Goal: Task Accomplishment & Management: Manage account settings

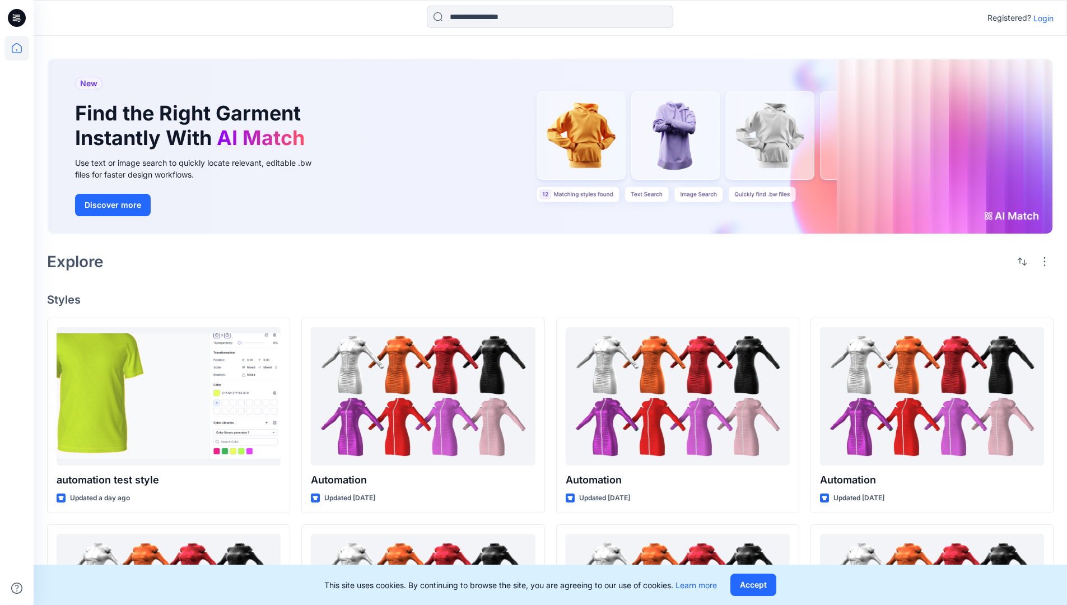
click at [1041, 18] on p "Login" at bounding box center [1044, 18] width 20 height 12
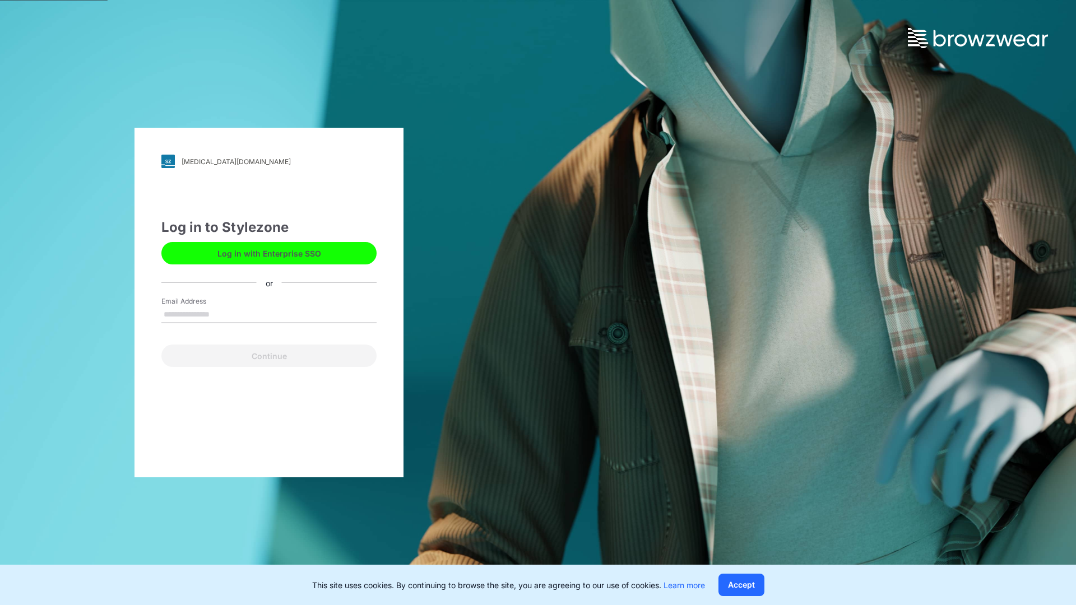
click at [221, 314] on input "Email Address" at bounding box center [268, 314] width 215 height 17
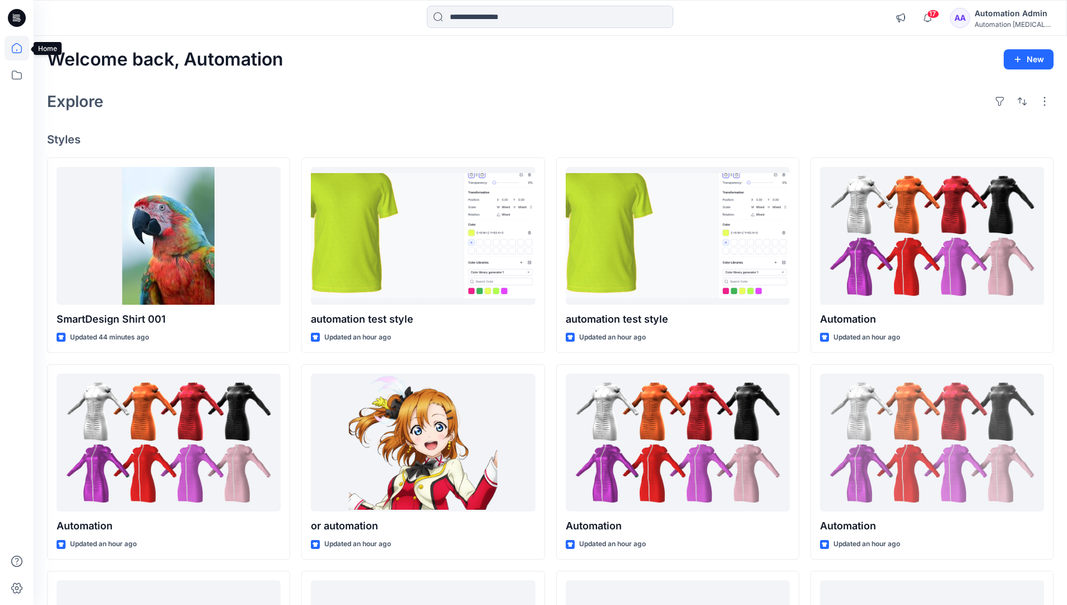
click at [21, 48] on icon at bounding box center [17, 48] width 10 height 10
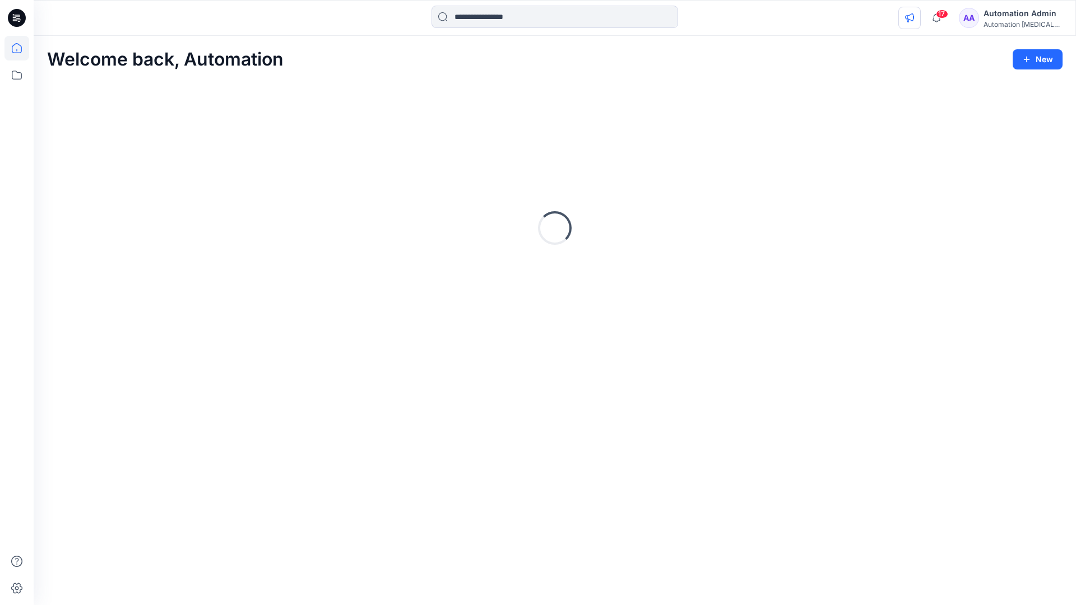
click at [913, 20] on icon "button" at bounding box center [909, 17] width 8 height 9
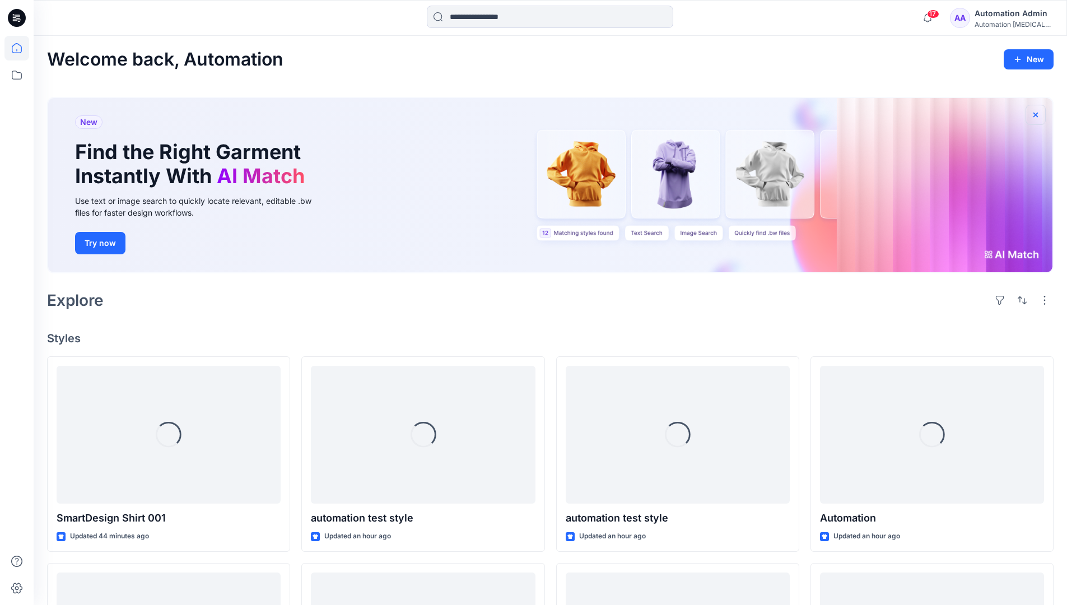
click at [1035, 113] on icon "button" at bounding box center [1035, 114] width 9 height 9
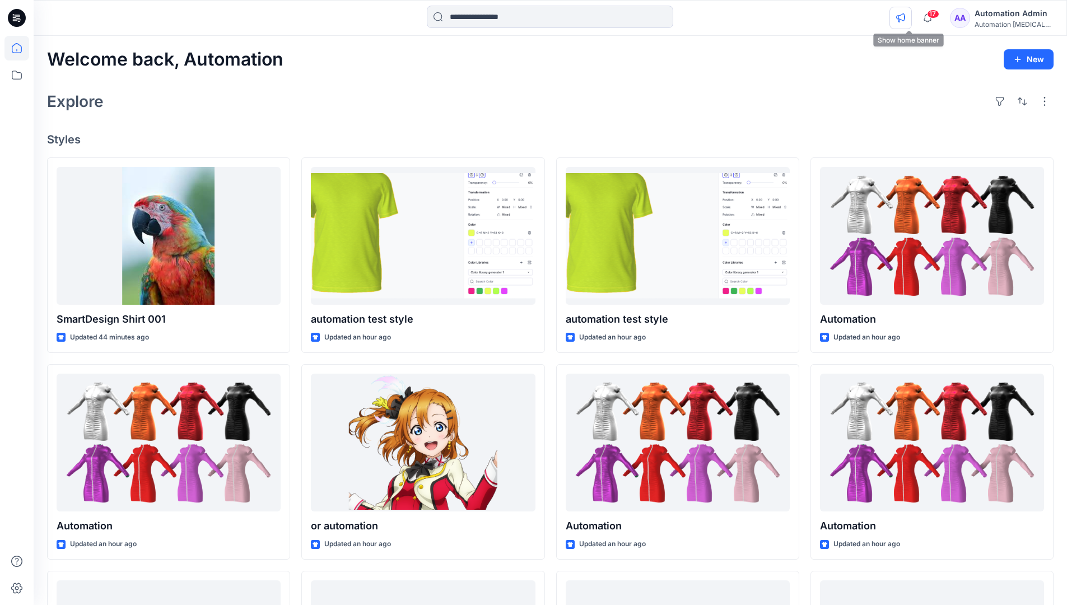
click at [905, 16] on icon "button" at bounding box center [900, 17] width 9 height 9
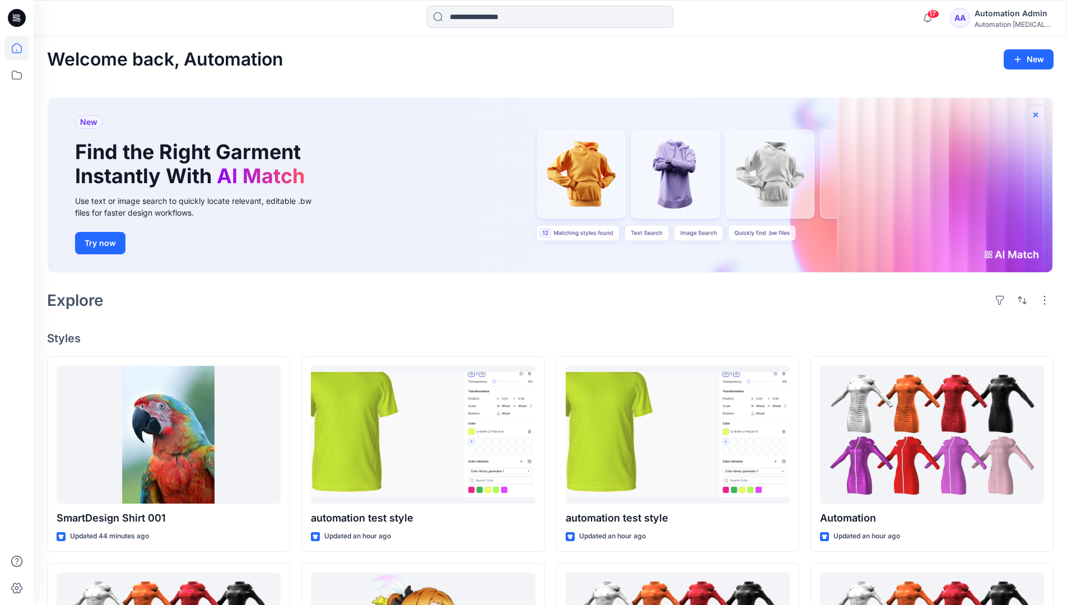
click at [1036, 115] on icon "button" at bounding box center [1036, 114] width 4 height 4
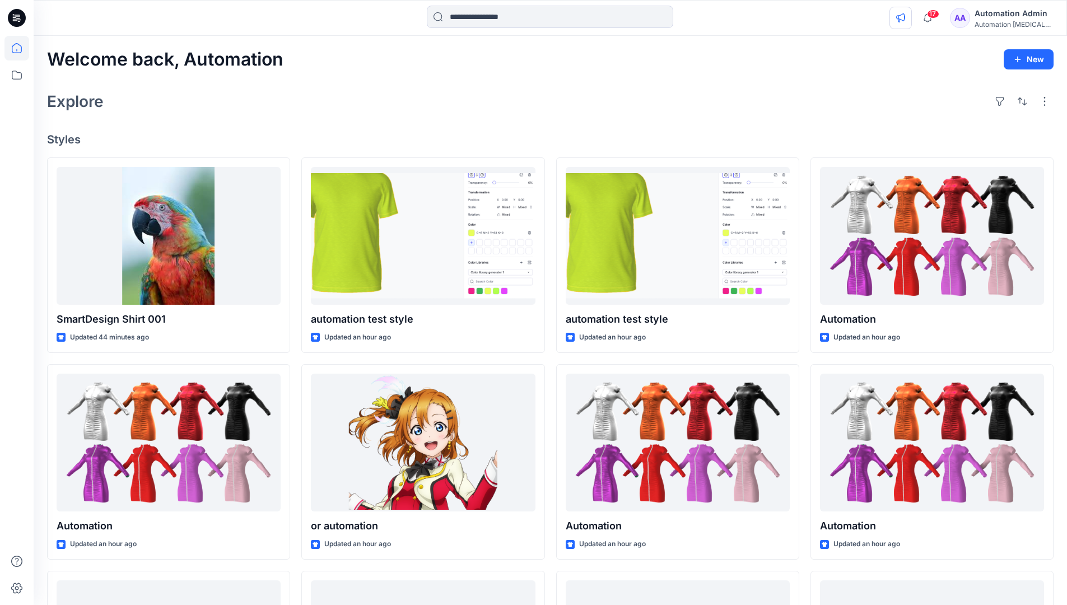
click at [905, 20] on icon "button" at bounding box center [900, 17] width 9 height 9
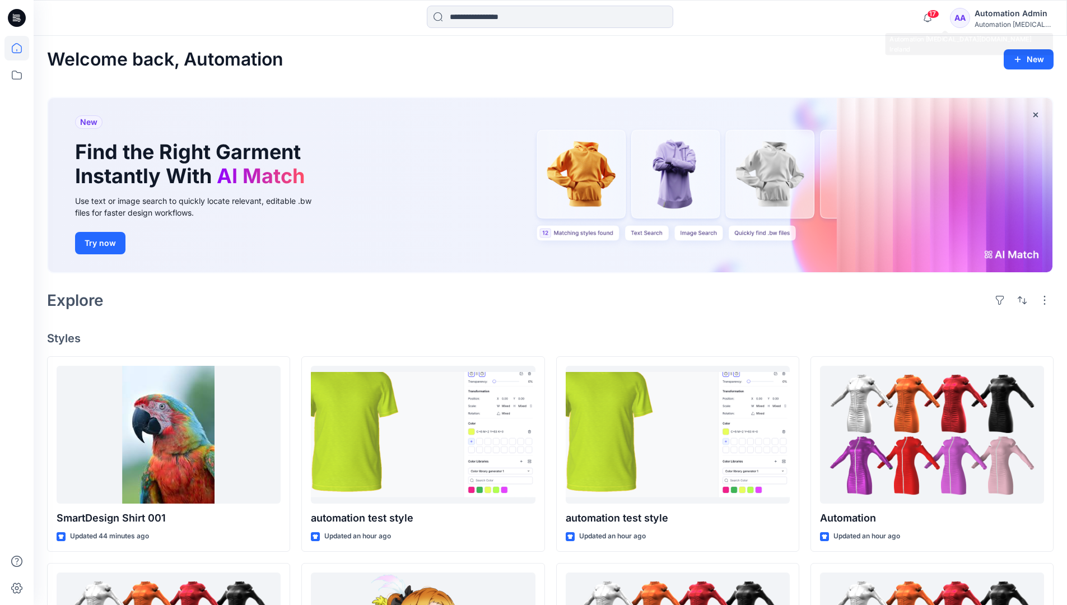
click at [994, 25] on div "Automation [MEDICAL_DATA]..." at bounding box center [1014, 24] width 78 height 8
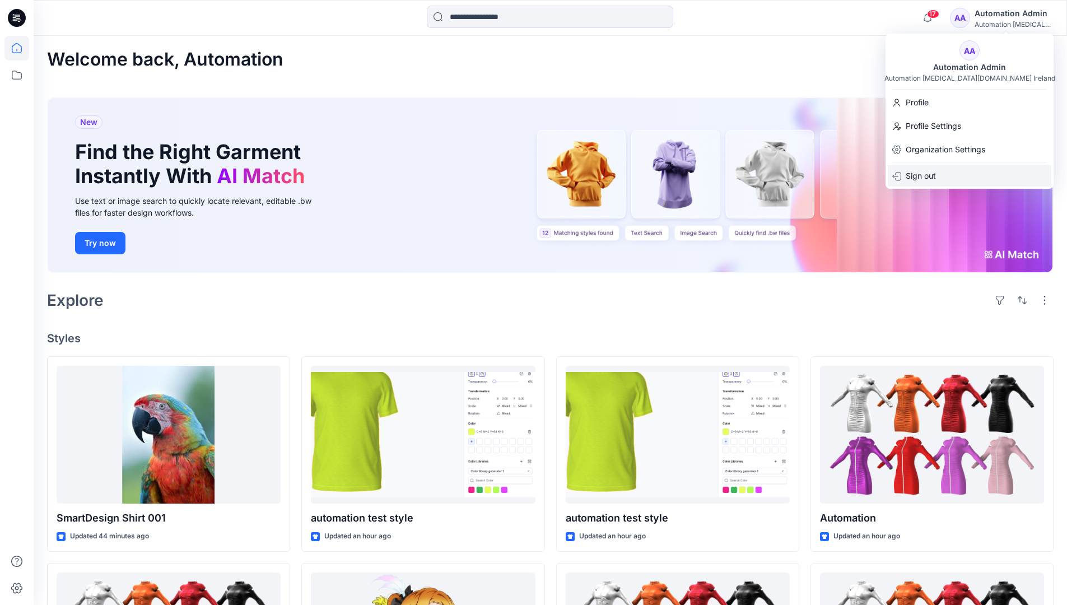
click at [942, 173] on div "Sign out" at bounding box center [970, 175] width 164 height 21
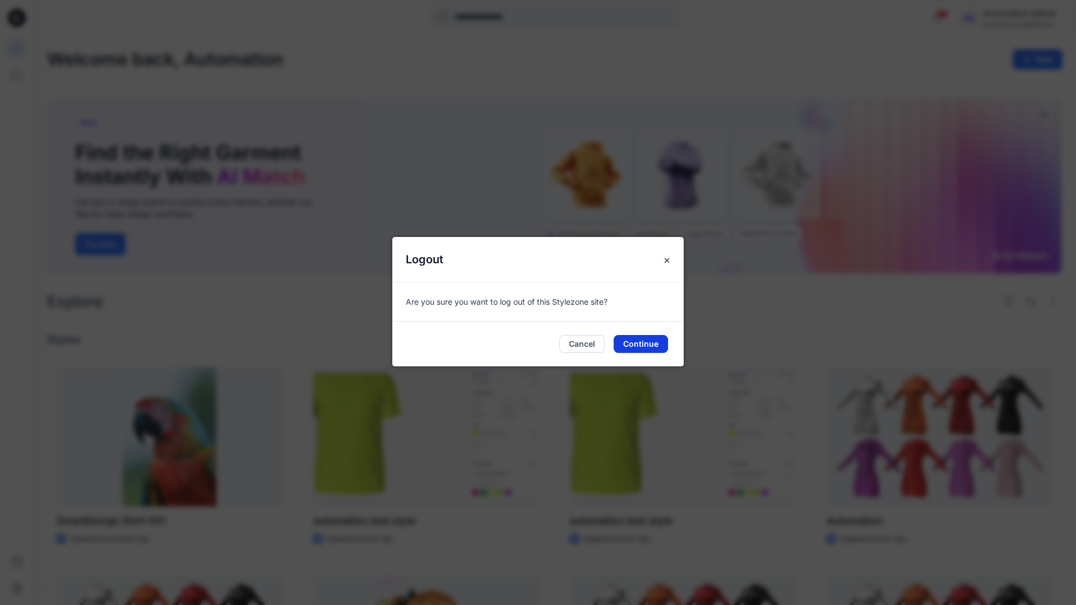
click at [660, 345] on button "Continue" at bounding box center [640, 344] width 54 height 18
